Goal: Check status

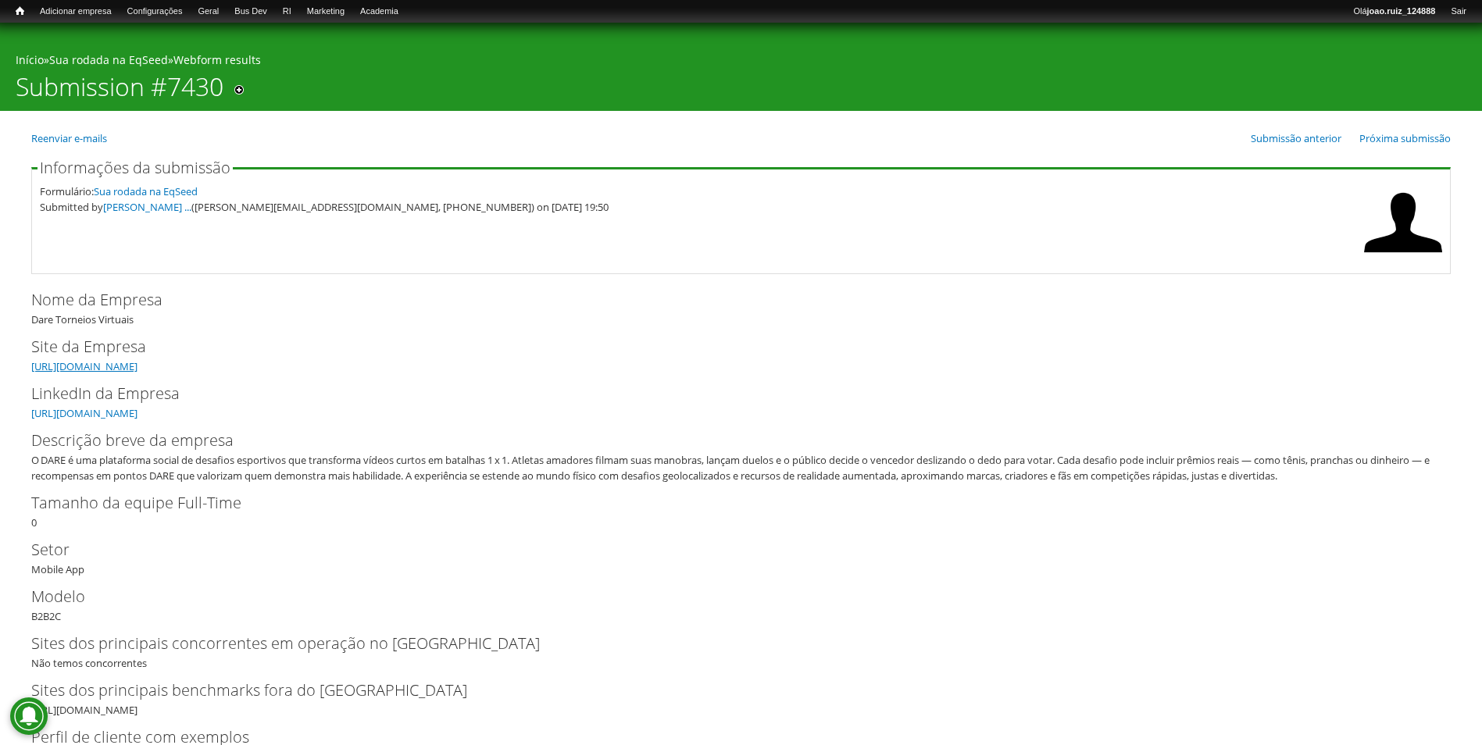
drag, startPoint x: 77, startPoint y: 363, endPoint x: 76, endPoint y: 372, distance: 9.4
click at [77, 364] on link "[URL][DOMAIN_NAME]" at bounding box center [84, 366] width 106 height 14
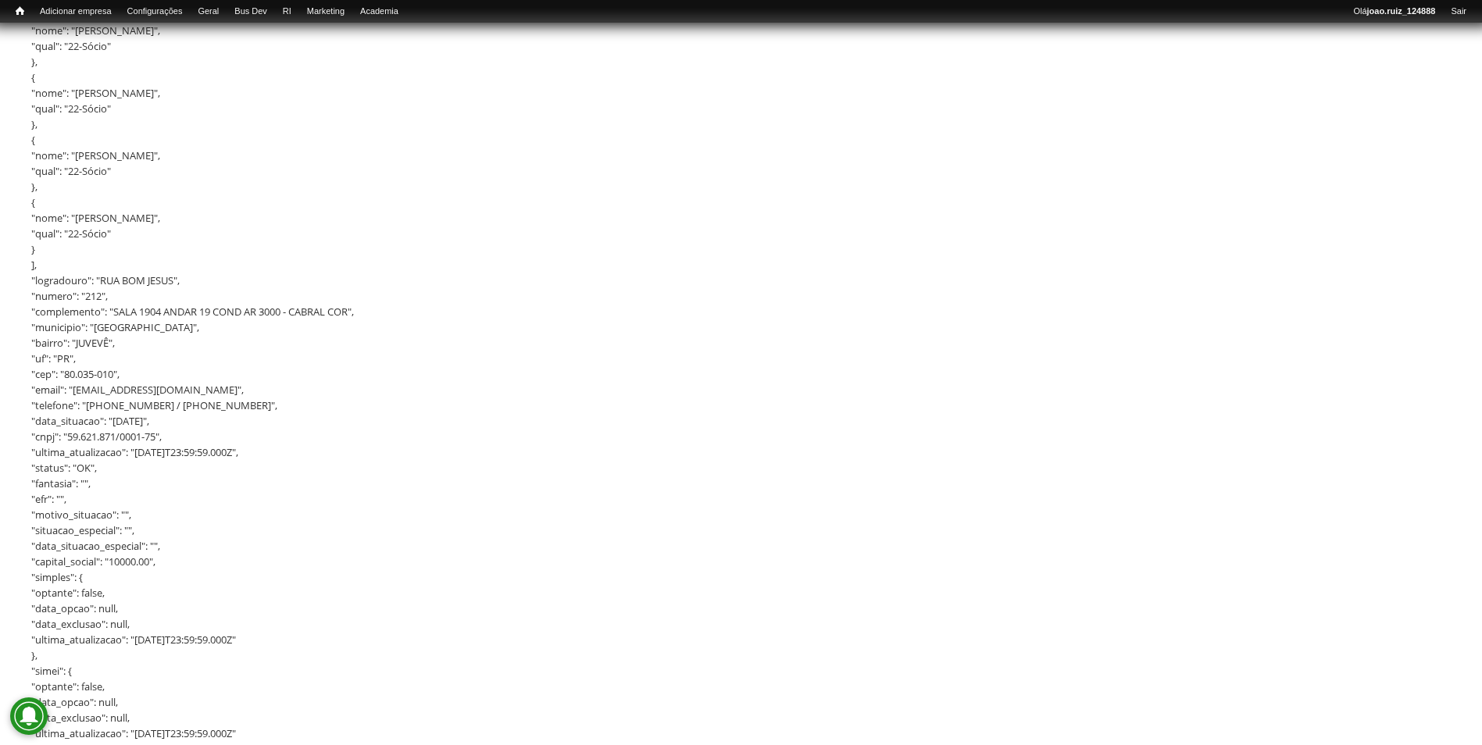
scroll to position [1954, 0]
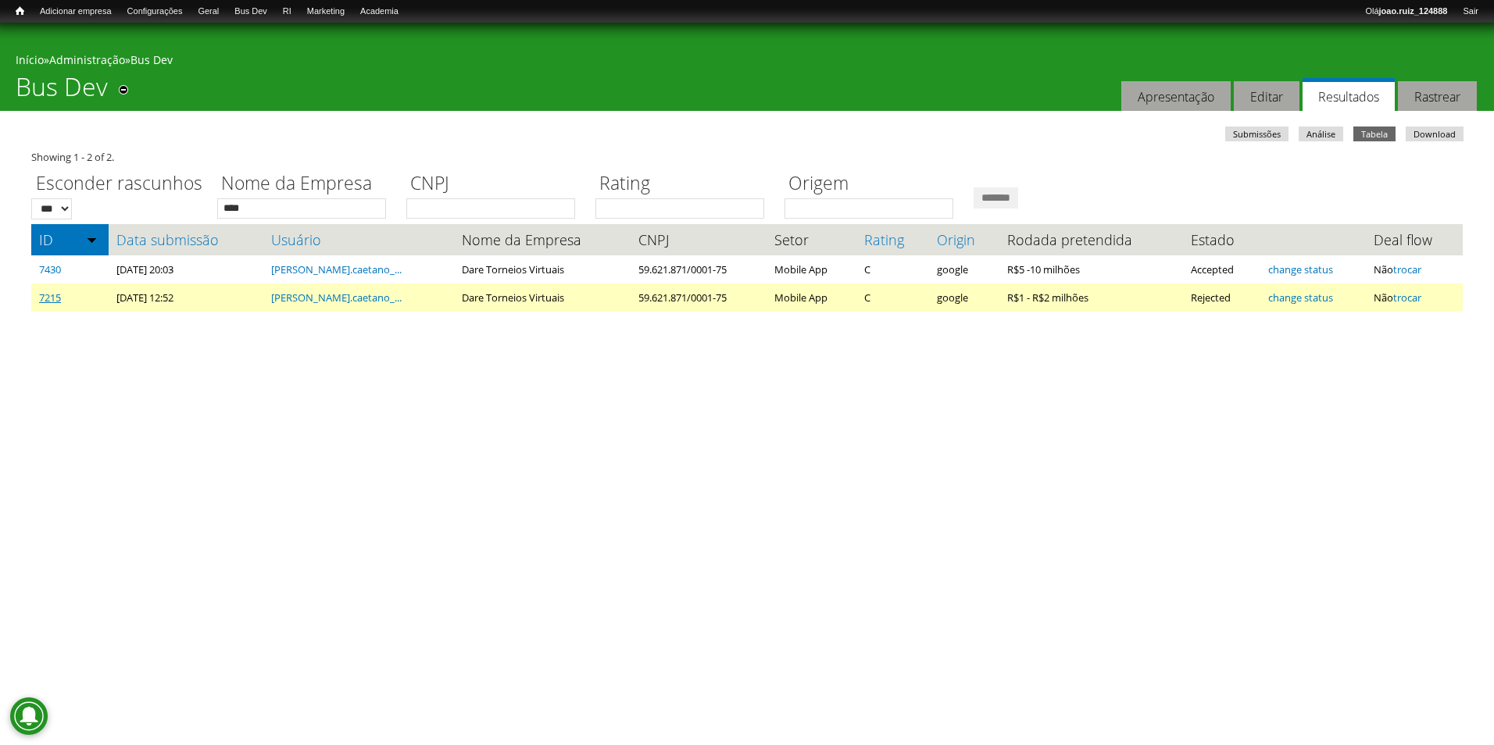
click at [42, 300] on link "7215" at bounding box center [50, 298] width 22 height 14
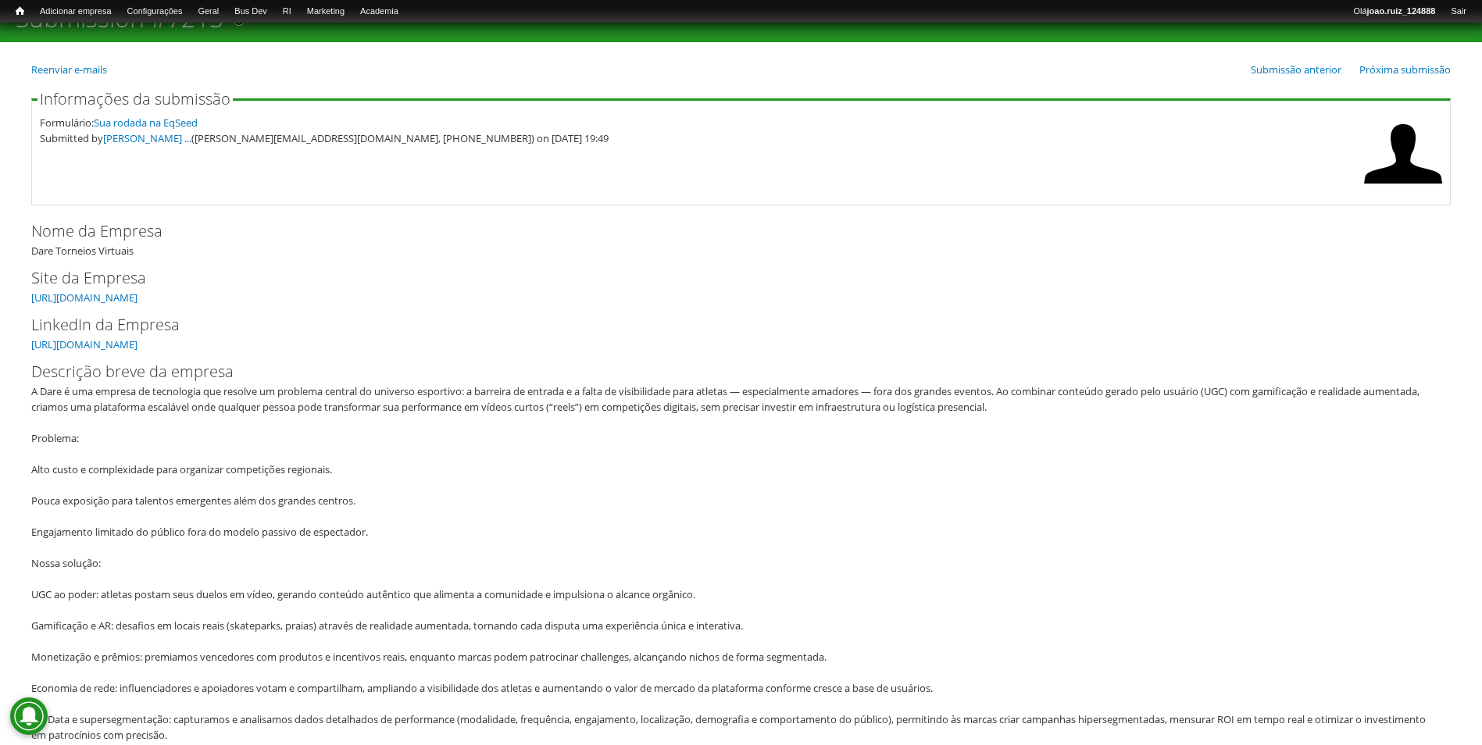
scroll to position [78, 0]
